Goal: Information Seeking & Learning: Learn about a topic

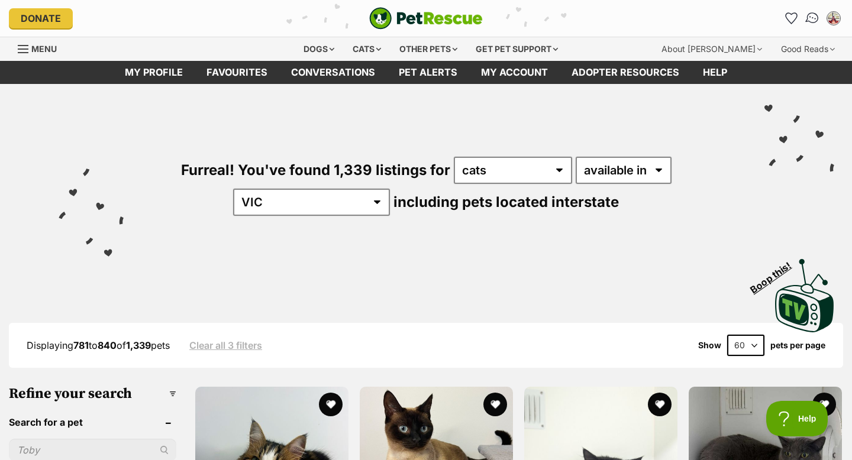
click at [809, 18] on img "Conversations" at bounding box center [812, 18] width 16 height 15
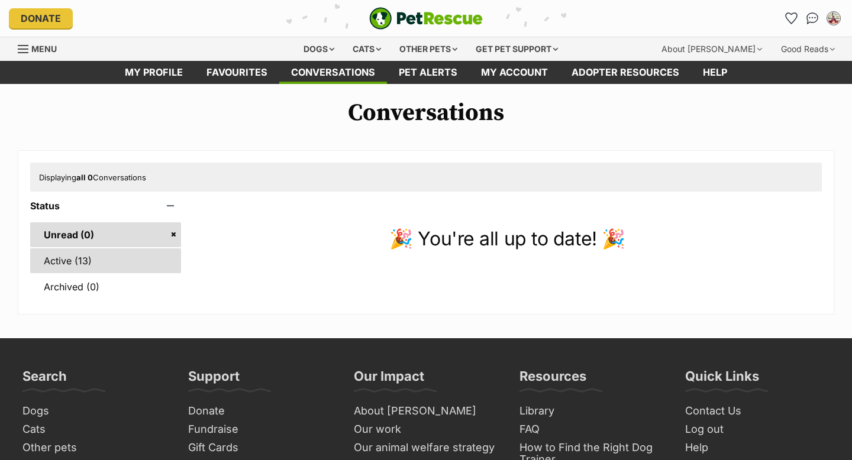
click at [79, 261] on link "Active (13)" at bounding box center [105, 260] width 151 height 25
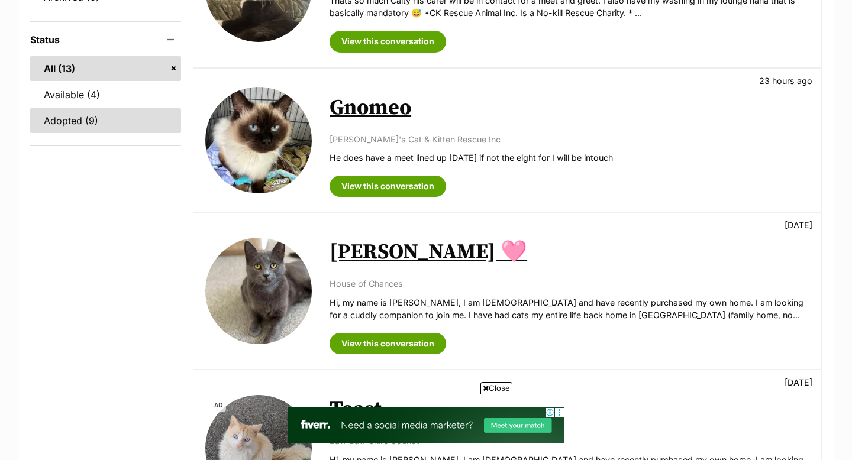
scroll to position [281, 0]
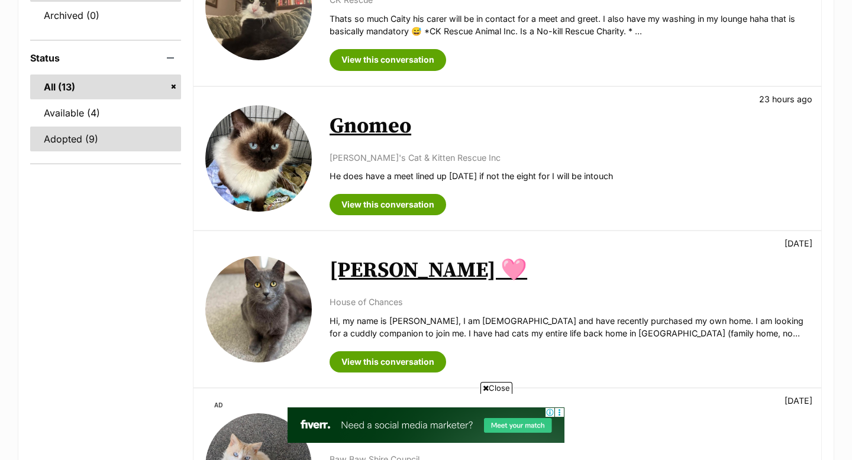
click at [86, 143] on link "Adopted (9)" at bounding box center [105, 139] width 151 height 25
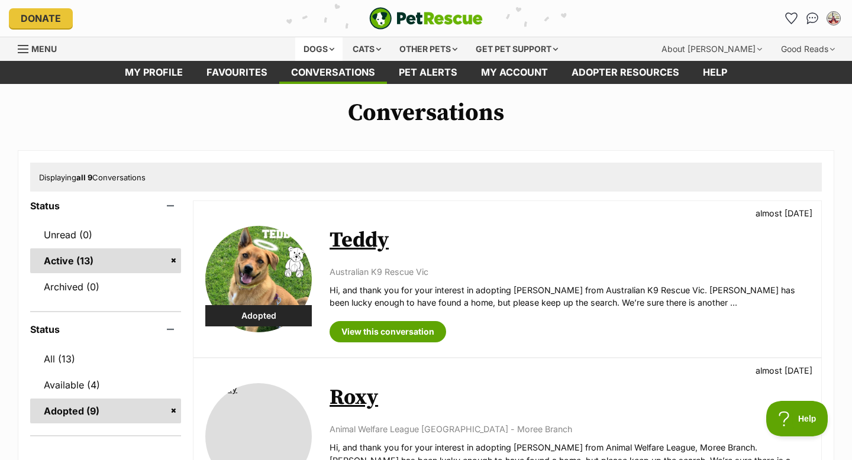
click at [325, 51] on div "Dogs" at bounding box center [318, 49] width 47 height 24
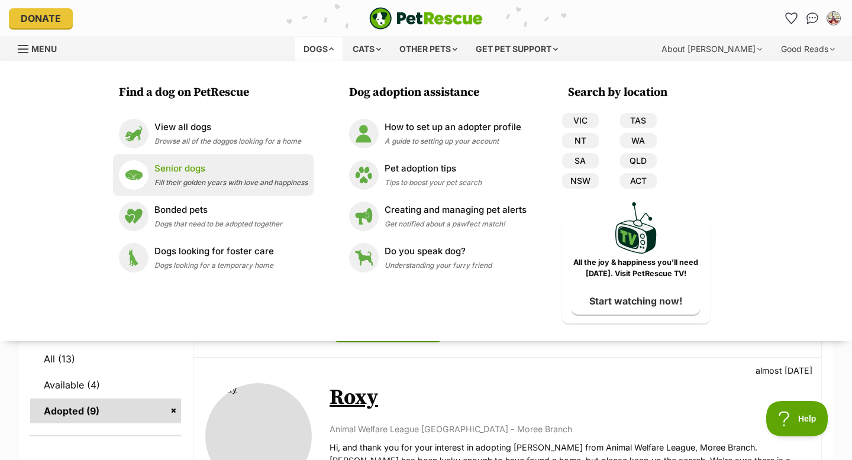
click at [196, 170] on p "Senior dogs" at bounding box center [230, 169] width 153 height 14
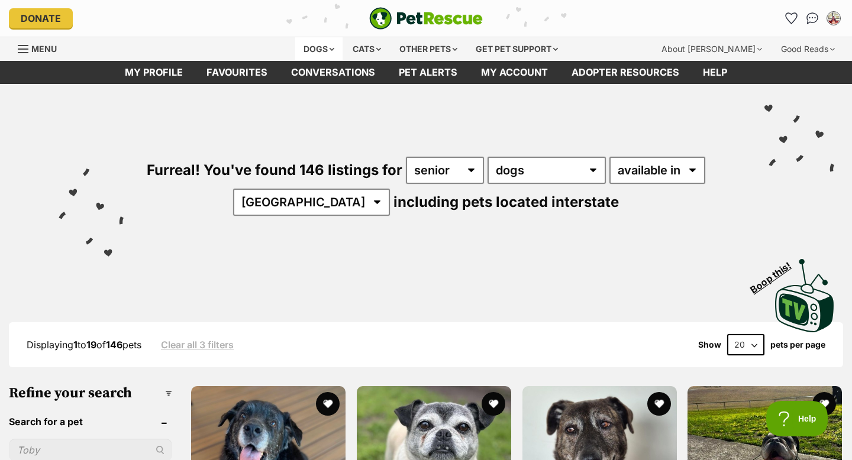
click at [333, 45] on div "Dogs" at bounding box center [318, 49] width 47 height 24
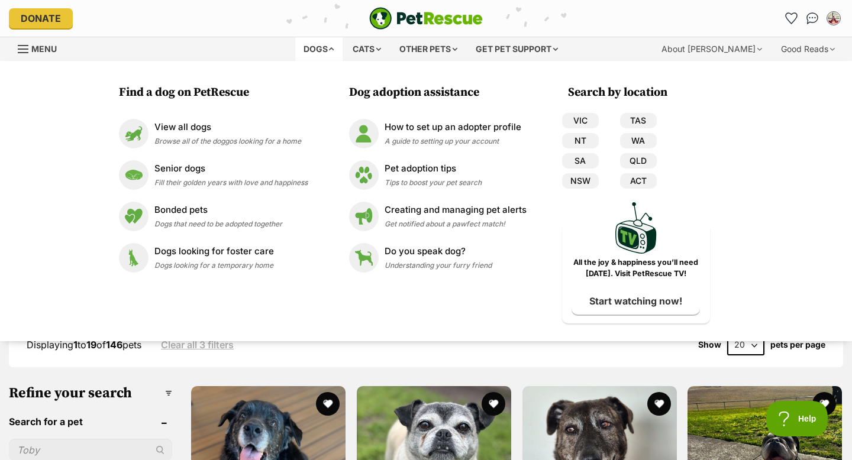
click at [333, 45] on div "Dogs" at bounding box center [318, 49] width 47 height 24
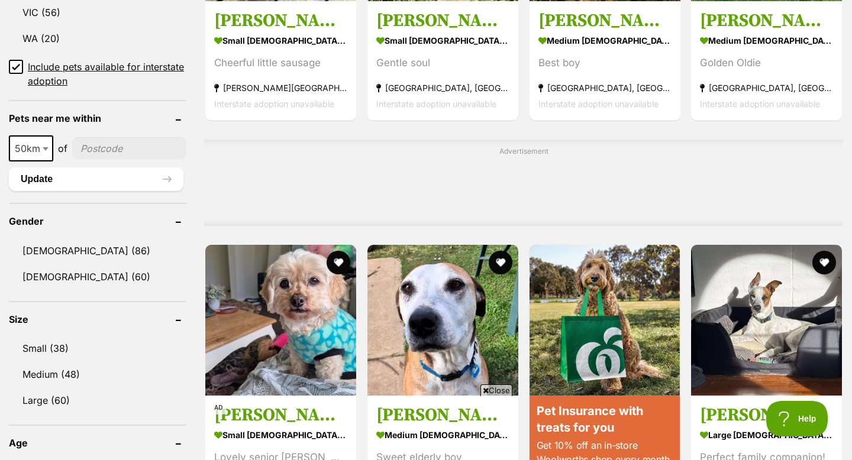
scroll to position [958, 0]
